Goal: Task Accomplishment & Management: Complete application form

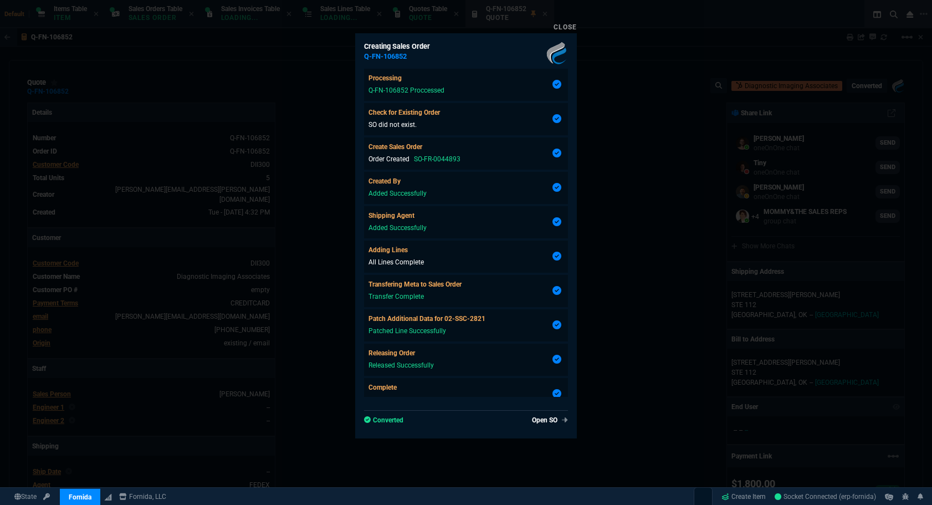
select select "4: SHAD"
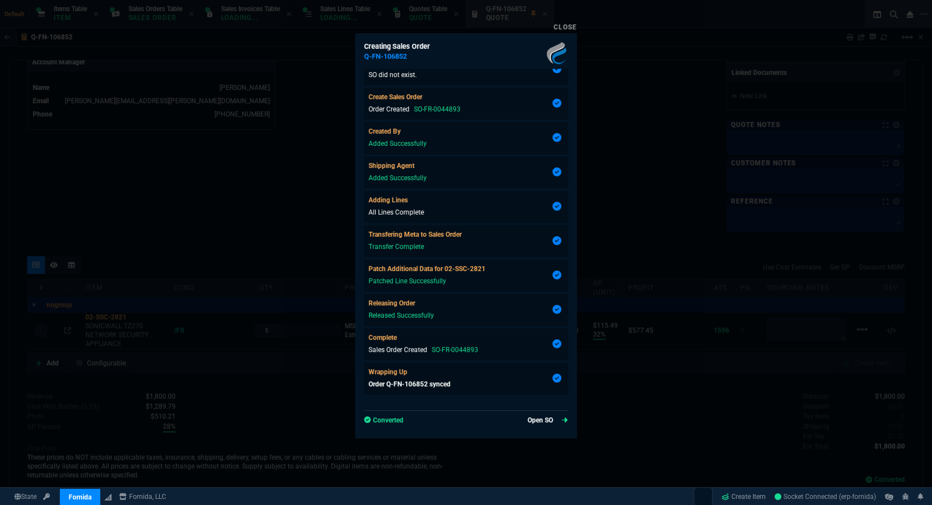
click at [527, 417] on link "Open SO" at bounding box center [547, 420] width 40 height 10
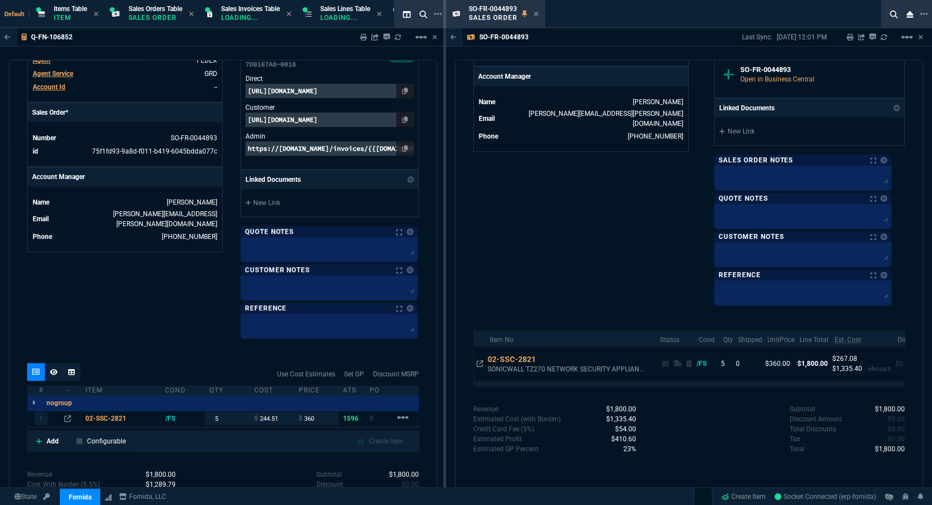
scroll to position [539, 0]
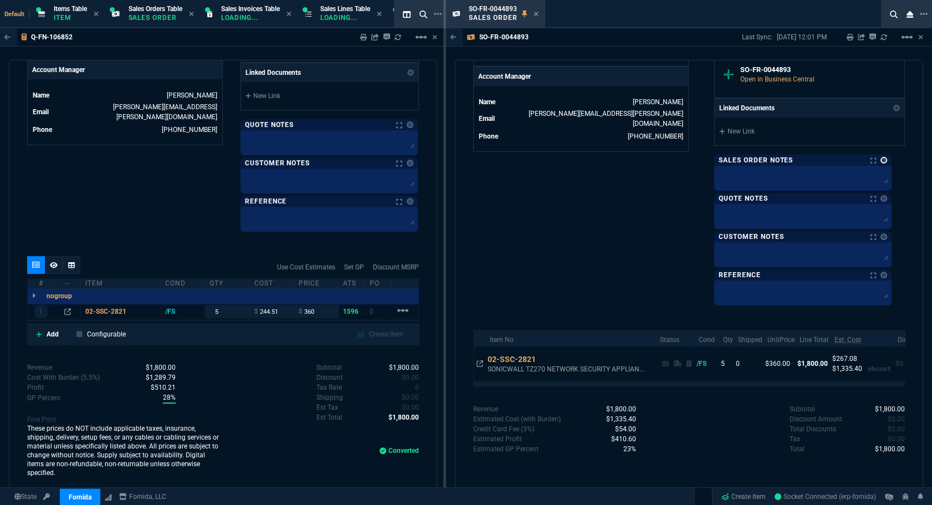
click at [887, 159] on link at bounding box center [883, 160] width 7 height 7
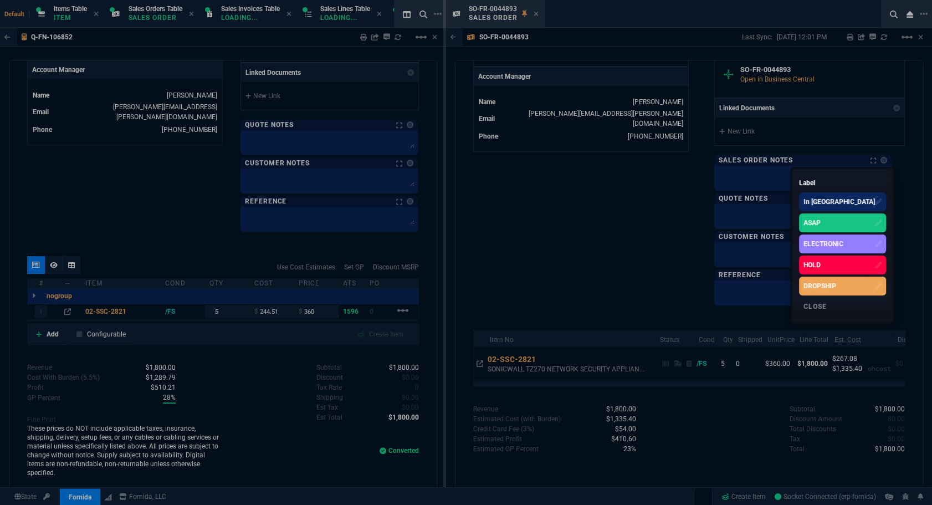
click at [821, 227] on div "ASAP" at bounding box center [811, 223] width 17 height 10
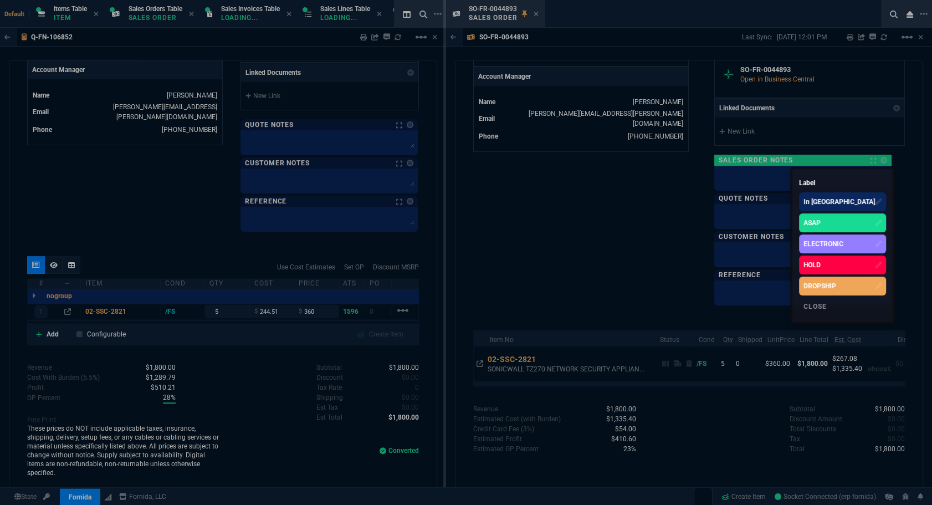
click at [537, 22] on div at bounding box center [466, 252] width 932 height 505
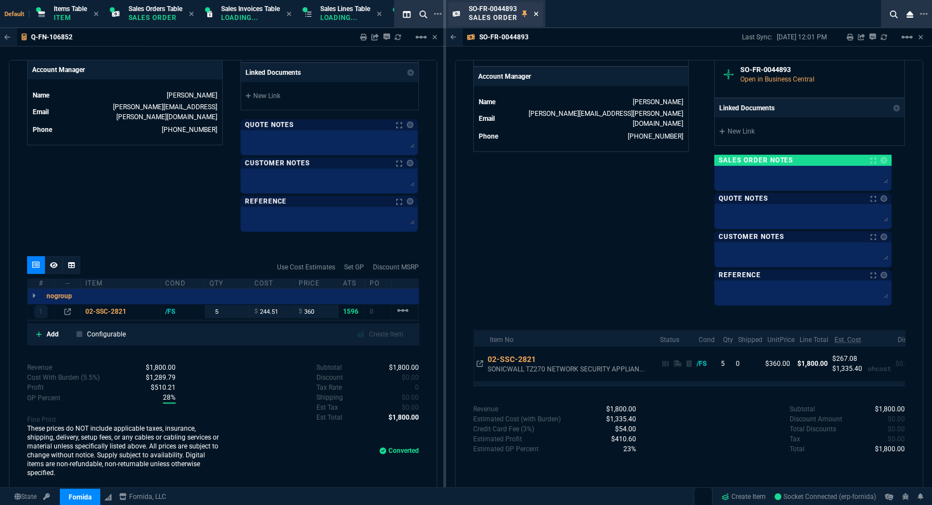
click at [534, 15] on icon at bounding box center [536, 14] width 4 height 4
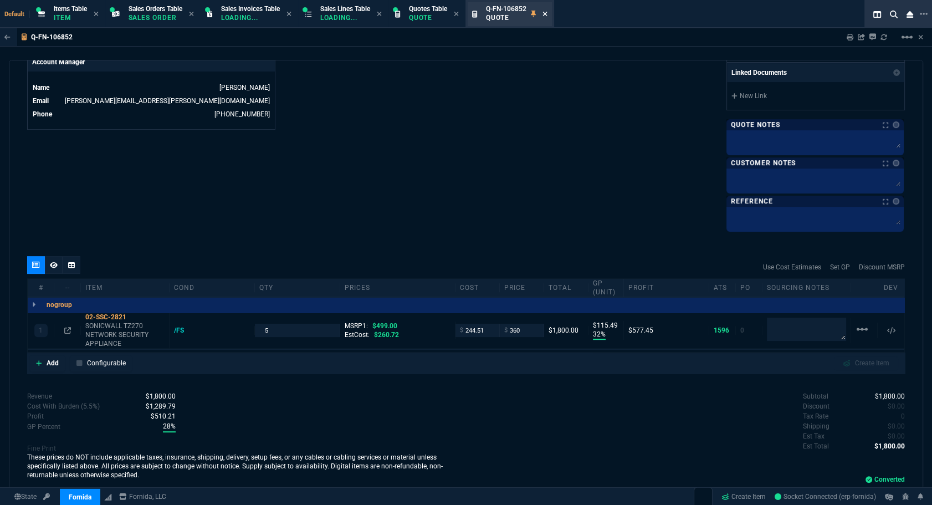
click at [547, 13] on icon at bounding box center [544, 14] width 4 height 4
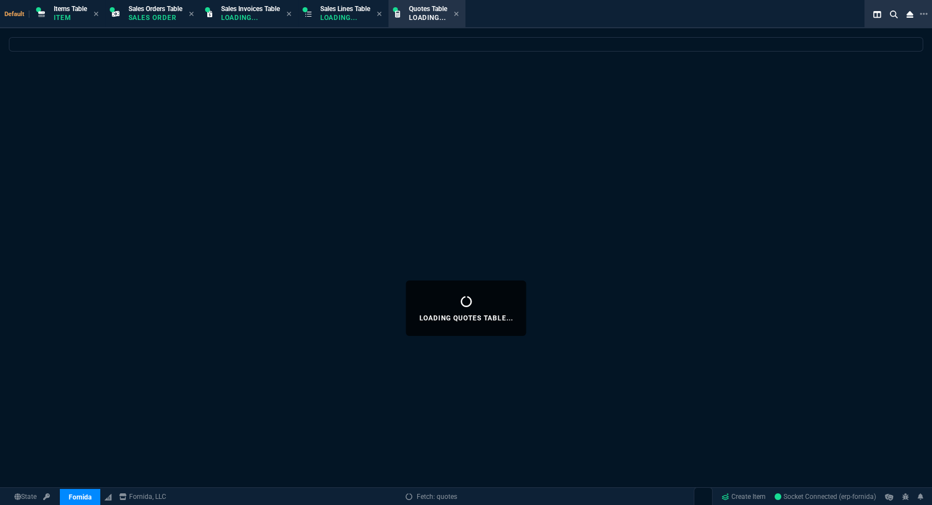
select select
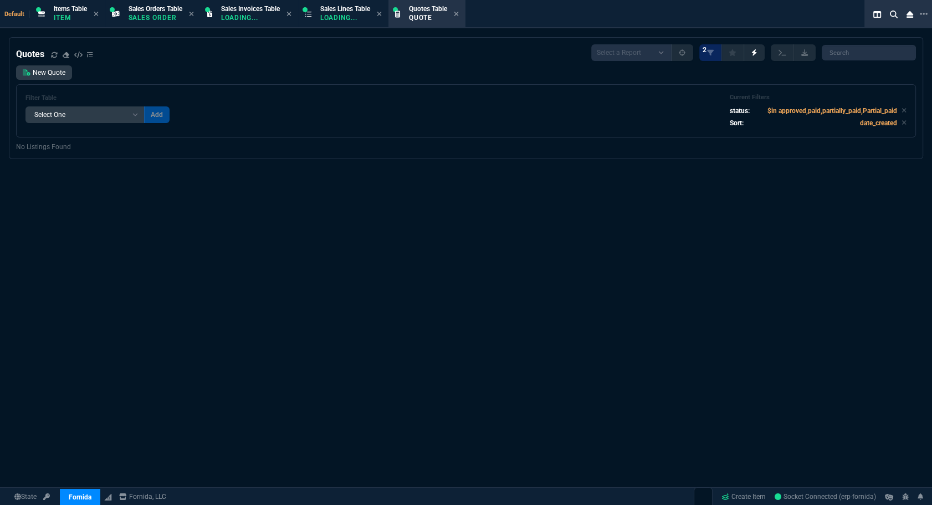
click at [102, 223] on div "Quotes Select a Report Fruit (MTD) APPROVED Quotes 2 New Quote Filter Table Sel…" at bounding box center [466, 308] width 932 height 542
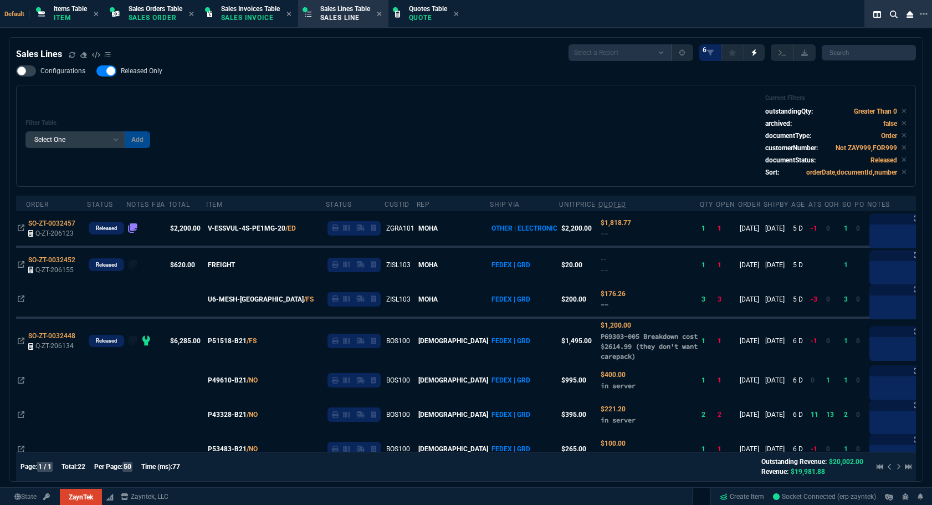
select select "4: SHAD"
select select
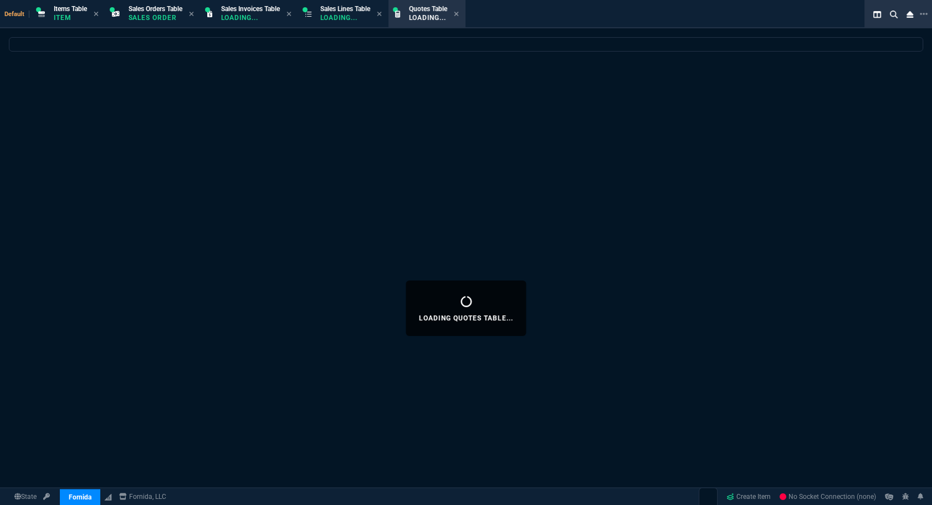
select select "4: SHAD"
select select
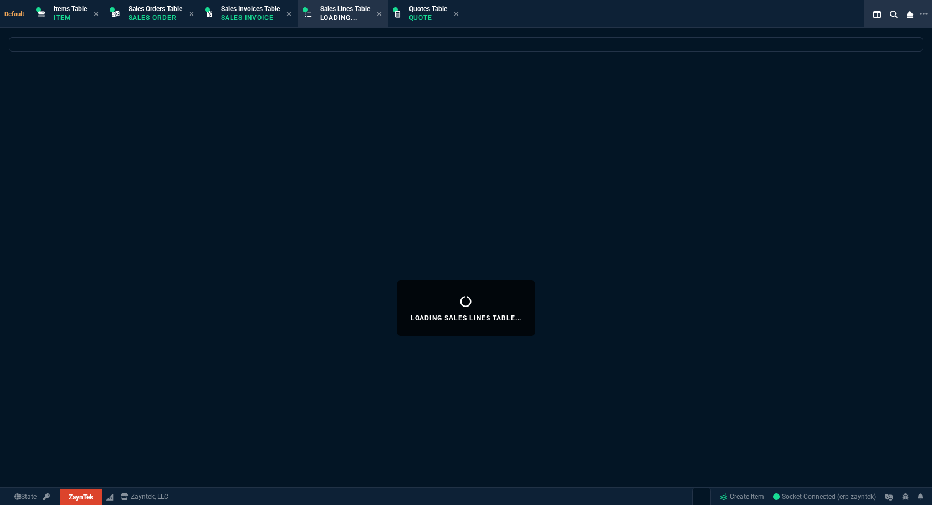
select select "4: SHAD"
select select
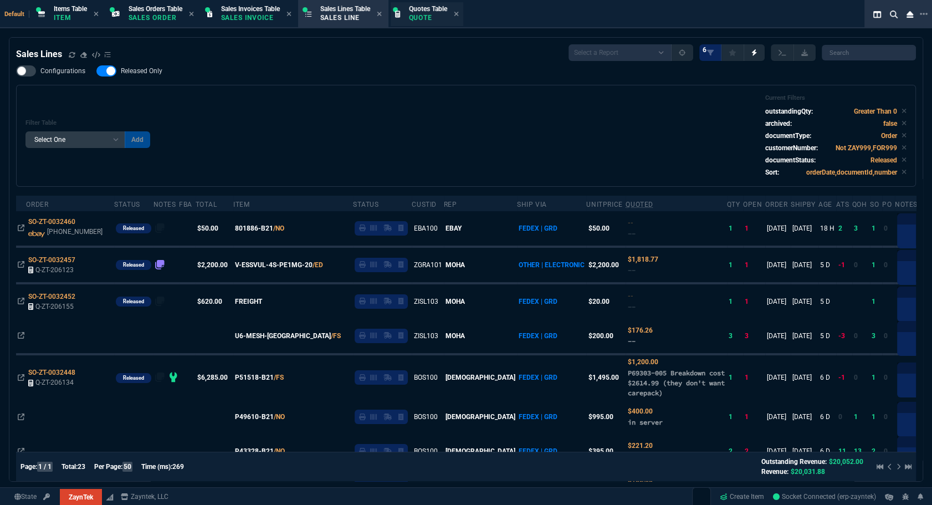
click at [434, 16] on p "Quote" at bounding box center [428, 17] width 38 height 9
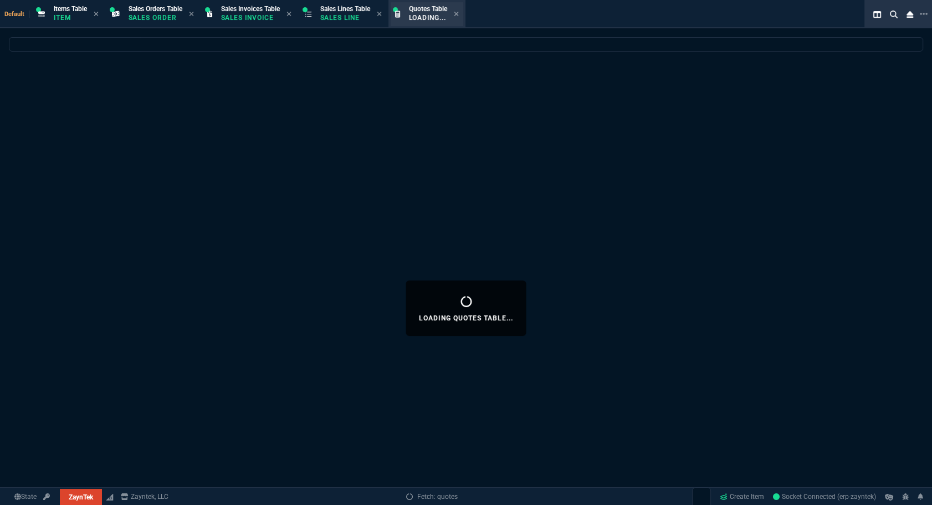
click at [428, 17] on p "Loading..." at bounding box center [428, 17] width 38 height 9
select select
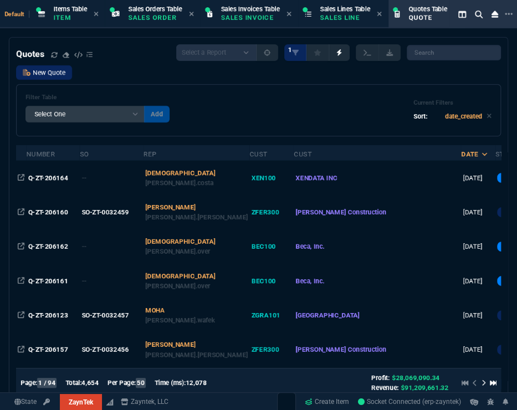
click at [54, 73] on link "New Quote" at bounding box center [44, 72] width 56 height 14
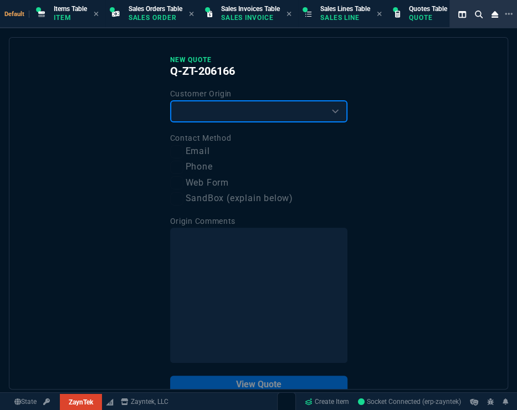
click at [207, 109] on select "Existing Customer Amazon Lead (first order) Website Lead (first order) Called (…" at bounding box center [258, 111] width 177 height 22
select select "existing"
click at [170, 100] on select "Existing Customer Amazon Lead (first order) Website Lead (first order) Called (…" at bounding box center [258, 111] width 177 height 22
click at [199, 150] on label "Email" at bounding box center [258, 152] width 177 height 14
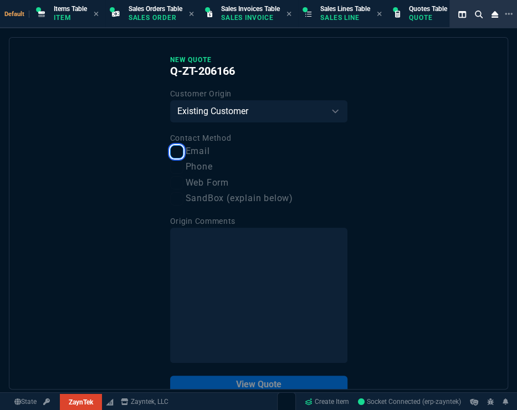
click at [183, 150] on input "Email" at bounding box center [176, 151] width 13 height 13
checkbox input "true"
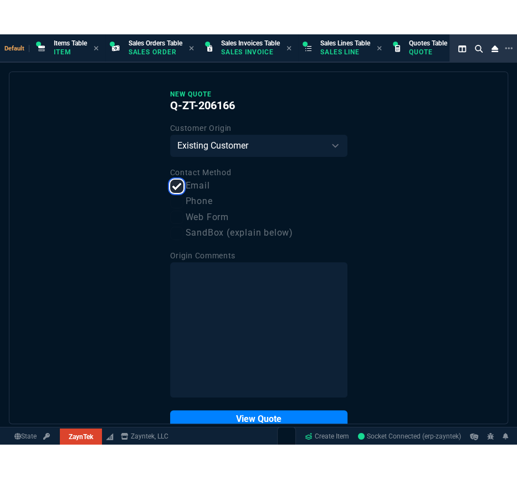
scroll to position [26, 0]
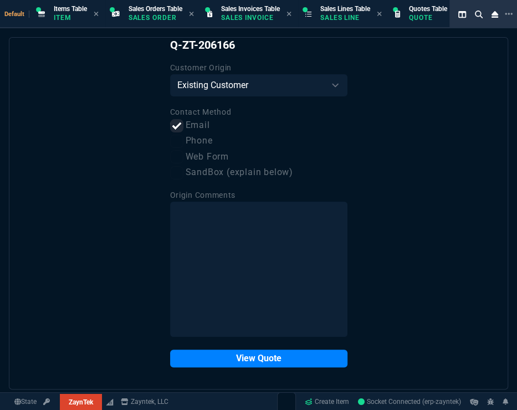
click at [306, 371] on div "New Quote Q-ZT-206166 Customer Origin Existing Customer Amazon Lead (first orde…" at bounding box center [258, 213] width 499 height 352
click at [307, 362] on button "View Quote" at bounding box center [258, 359] width 177 height 18
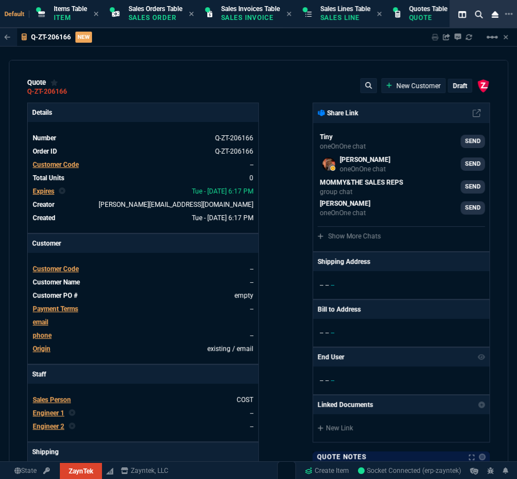
click at [60, 156] on td "Order ID" at bounding box center [46, 151] width 29 height 11
click at [60, 161] on span "Customer Code" at bounding box center [56, 165] width 46 height 8
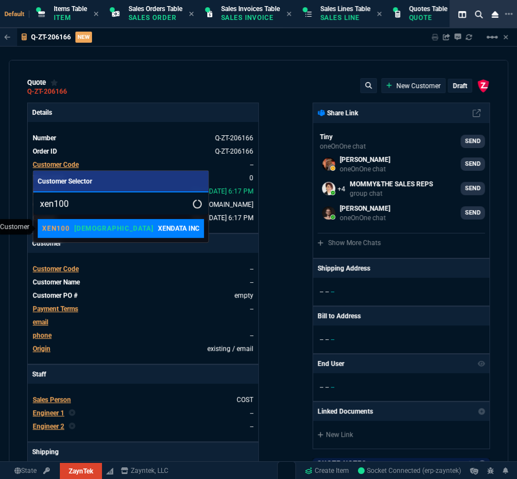
type input "xen100"
click at [158, 230] on p "XENDATA INC" at bounding box center [179, 228] width 42 height 10
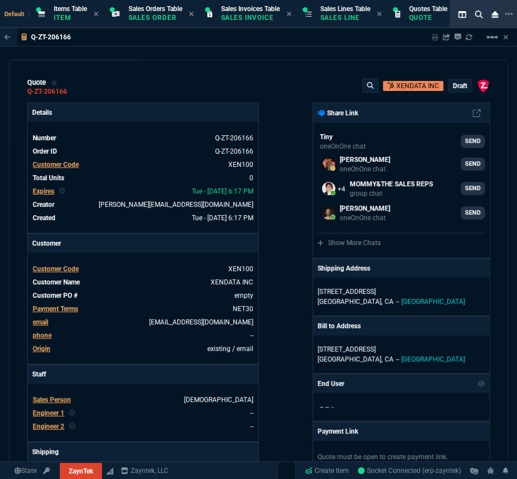
scroll to position [252, 0]
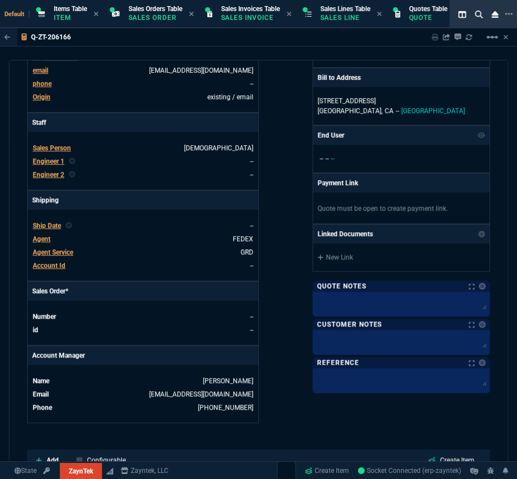
click at [44, 235] on span "Agent" at bounding box center [42, 239] width 18 height 8
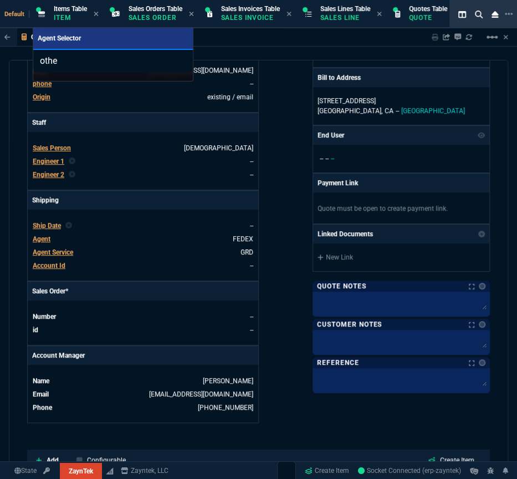
type input "other"
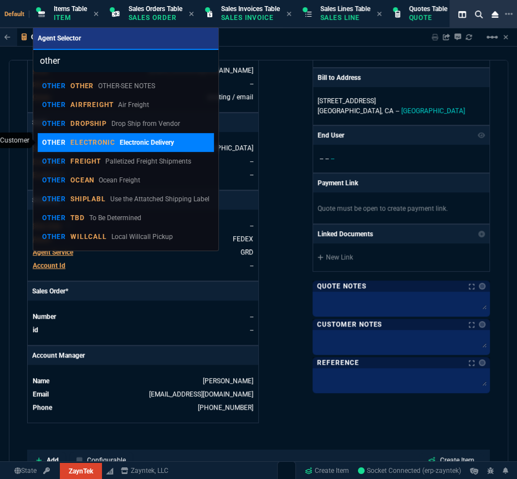
click at [120, 145] on p "Electronic Delivery" at bounding box center [147, 142] width 54 height 10
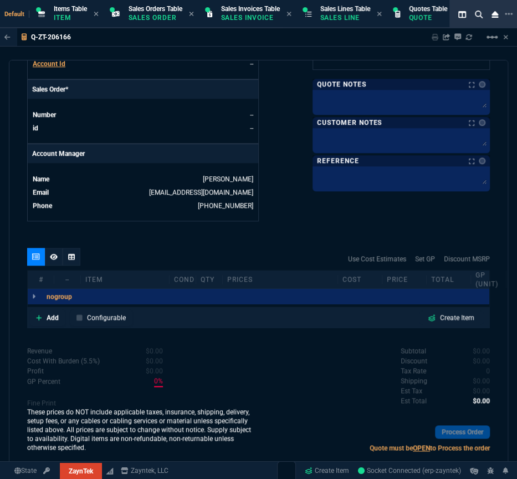
scroll to position [467, 0]
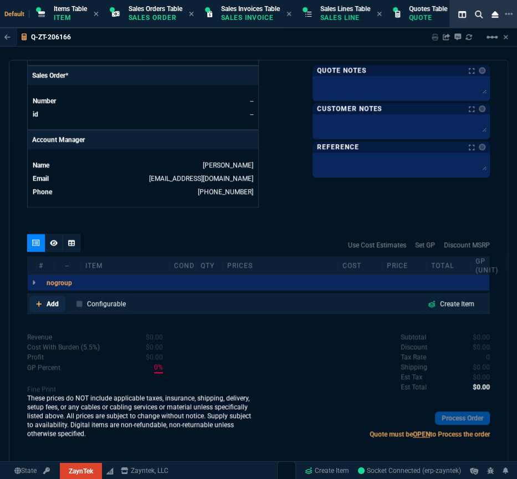
click at [44, 302] on link "Add" at bounding box center [47, 303] width 36 height 17
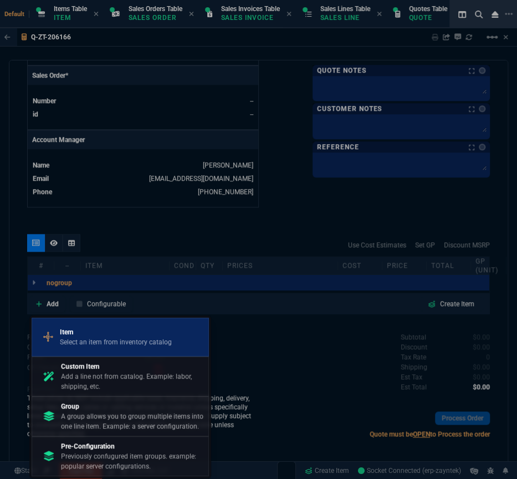
click at [94, 333] on p "Item" at bounding box center [116, 332] width 112 height 10
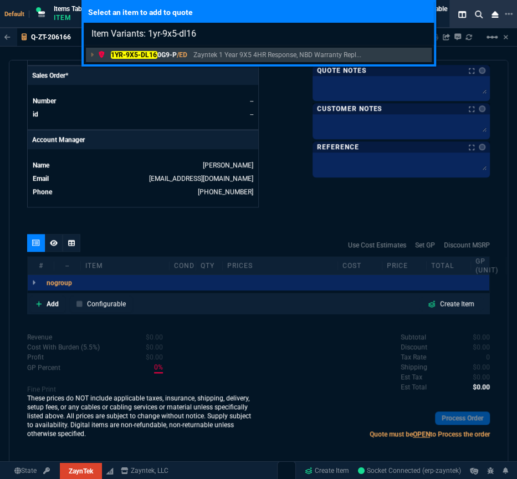
type input "Item Variants: 1yr-9x5-dl160"
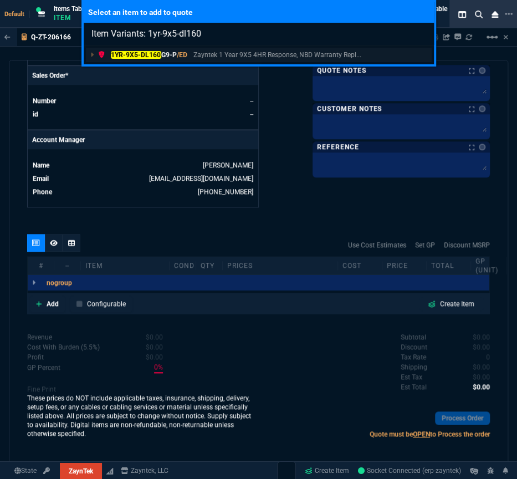
click at [143, 55] on mark "1YR-9X5-DL160" at bounding box center [136, 55] width 50 height 8
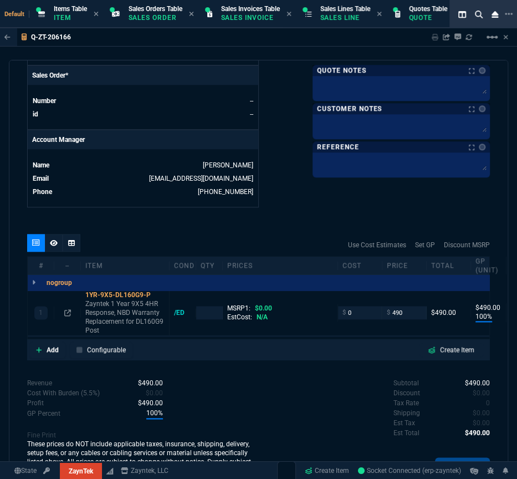
type input "100"
type input "490"
click at [57, 242] on div at bounding box center [54, 243] width 18 height 18
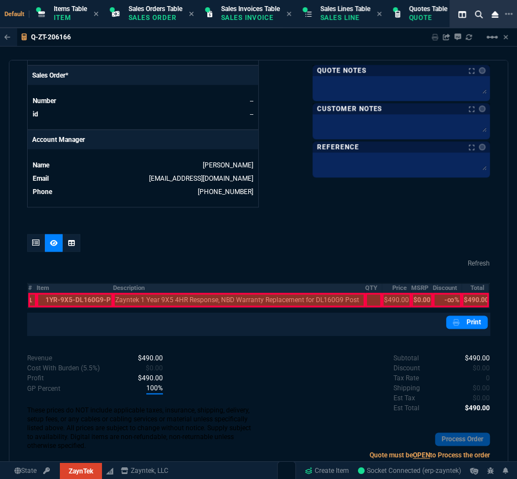
click at [29, 286] on th "#" at bounding box center [32, 287] width 9 height 9
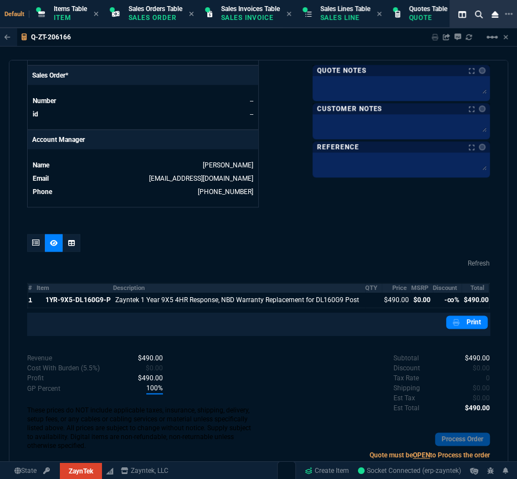
click at [413, 286] on th "MSRP" at bounding box center [422, 287] width 22 height 9
click at [438, 287] on th "Discount" at bounding box center [447, 287] width 29 height 9
click at [174, 243] on div at bounding box center [258, 245] width 463 height 22
click at [378, 121] on textarea at bounding box center [401, 124] width 173 height 17
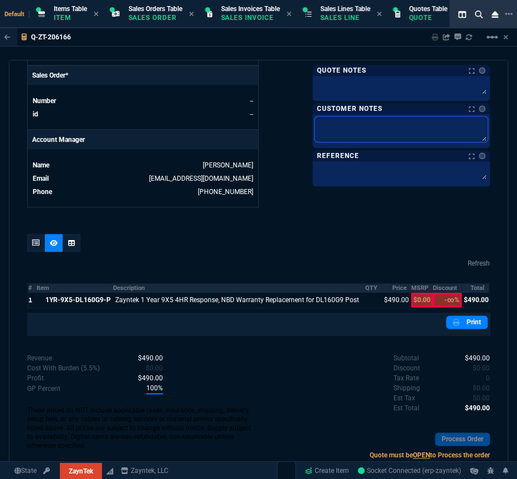
paste textarea "Product: HPE DL160 Gen9 Serial number: 2M27210075 Product #: 754521-B21 Qty: 1 …"
type textarea "Product: HPE DL160 Gen9 Serial number: 2M27210075 Product #: 754521-B21 Qty: 1 …"
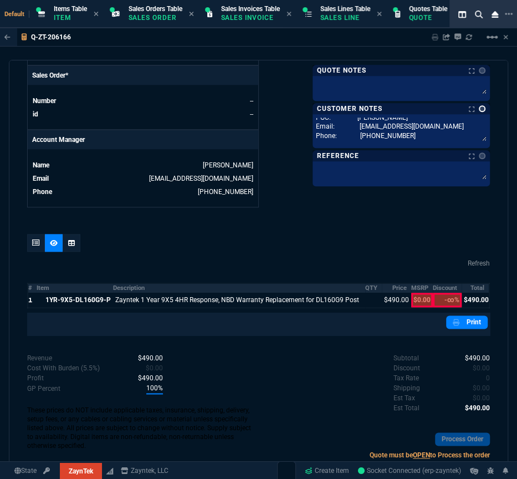
click at [479, 107] on link at bounding box center [482, 108] width 7 height 7
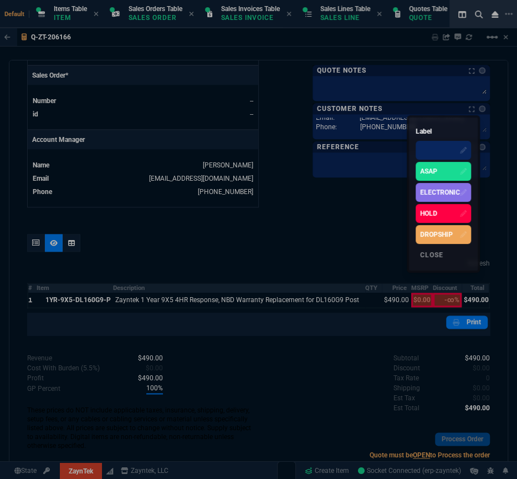
click at [430, 184] on div "ELECTRONIC" at bounding box center [443, 192] width 55 height 19
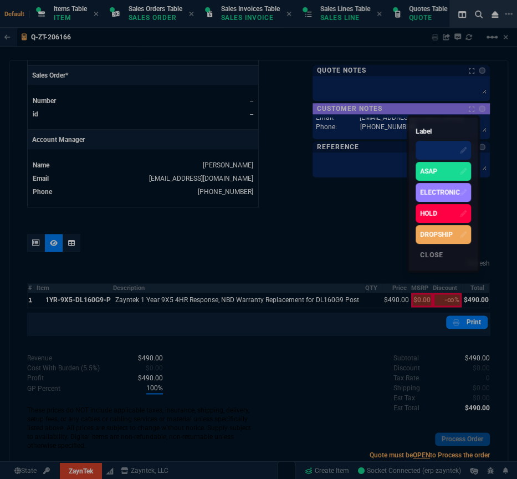
click at [310, 222] on div at bounding box center [258, 239] width 517 height 479
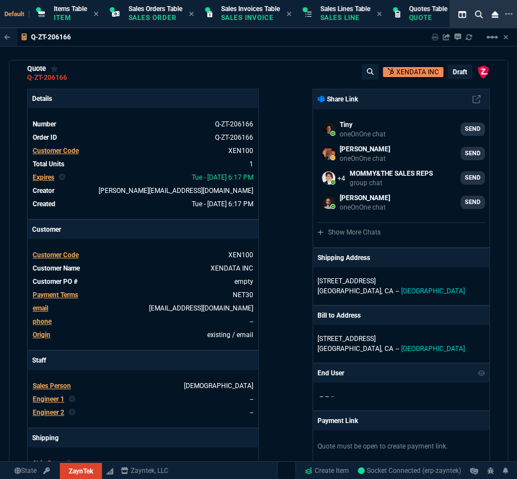
scroll to position [0, 0]
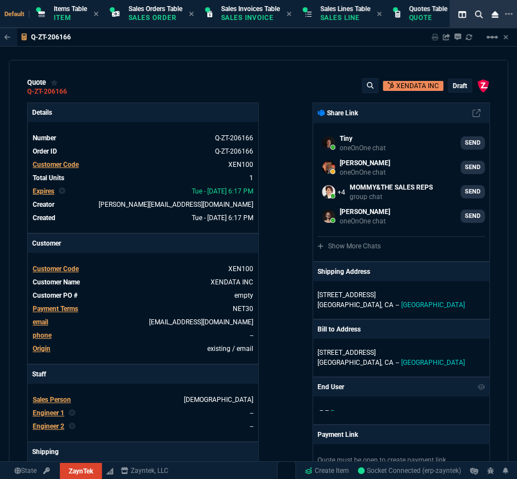
click at [454, 81] on div "draft" at bounding box center [459, 85] width 23 height 13
click at [453, 82] on p "draft" at bounding box center [460, 85] width 14 height 9
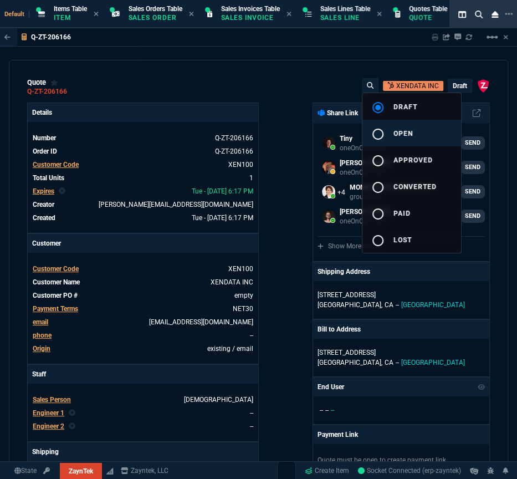
click at [409, 132] on span "open" at bounding box center [402, 134] width 19 height 8
type input "100"
type input "490"
click at [296, 121] on div at bounding box center [258, 239] width 517 height 479
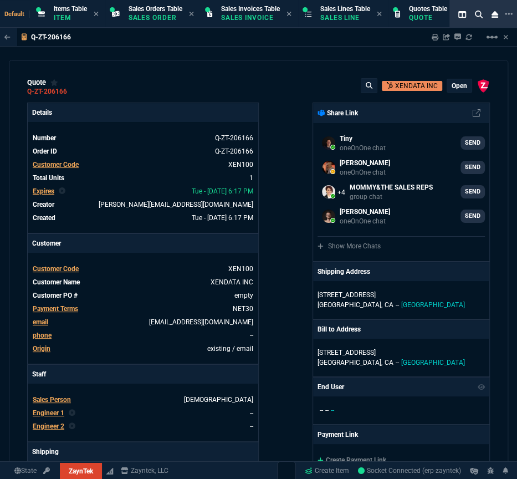
type input "100"
type input "490"
click at [433, 37] on icon at bounding box center [435, 37] width 7 height 7
type input "100"
type input "490"
